Goal: Find specific page/section: Find specific page/section

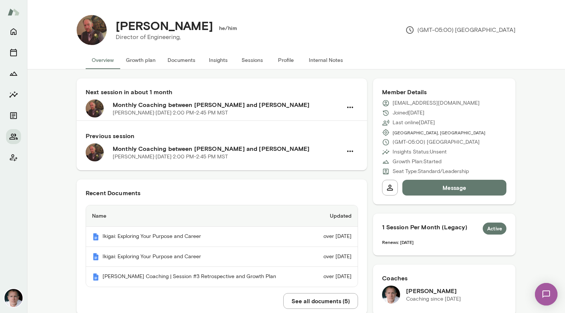
click at [303, 300] on button "See all documents ( 5 )" at bounding box center [320, 301] width 75 height 16
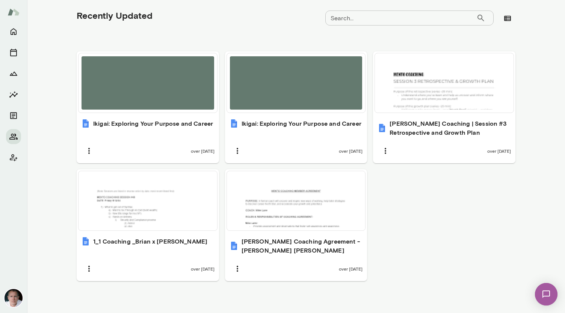
scroll to position [242, 0]
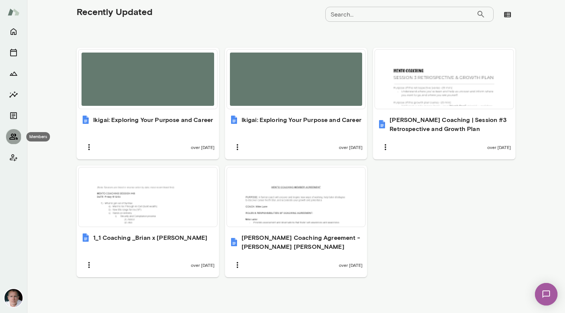
click at [15, 134] on icon "Members" at bounding box center [13, 137] width 8 height 6
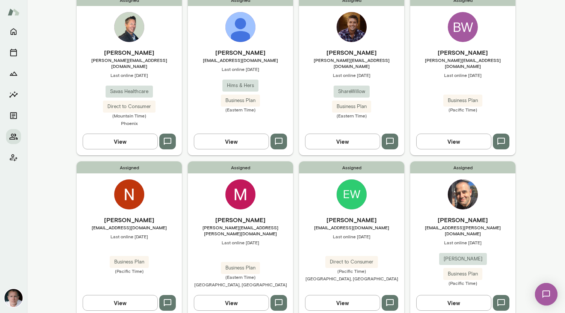
click at [130, 188] on img at bounding box center [129, 195] width 30 height 30
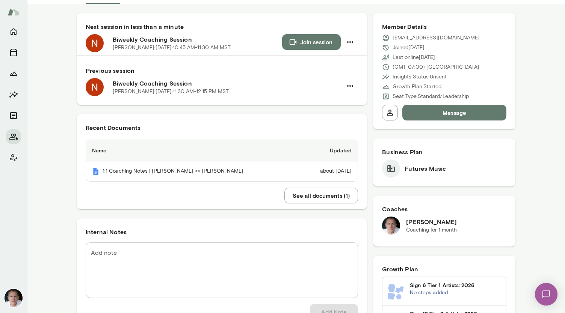
scroll to position [66, 0]
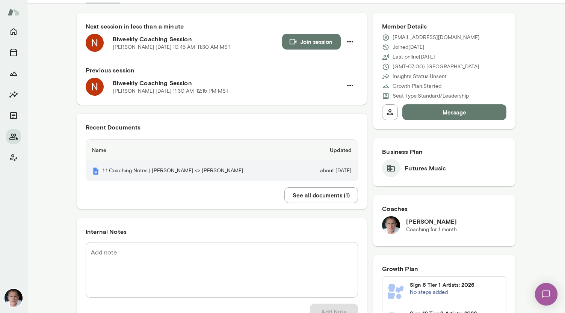
click at [202, 170] on th "1:1 Coaching Notes | [PERSON_NAME] <> [PERSON_NAME]" at bounding box center [193, 171] width 214 height 20
